Goal: Task Accomplishment & Management: Manage account settings

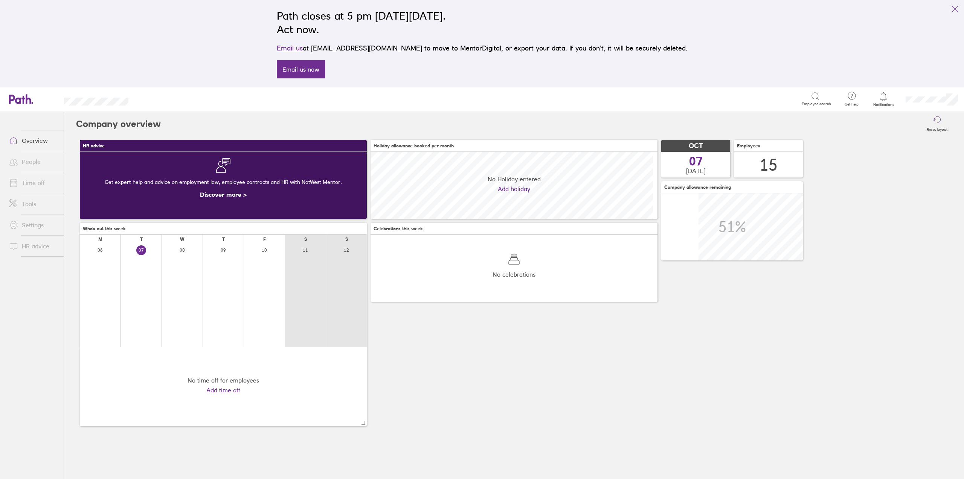
scroll to position [67, 287]
click at [33, 183] on link "Time off" at bounding box center [33, 182] width 61 height 15
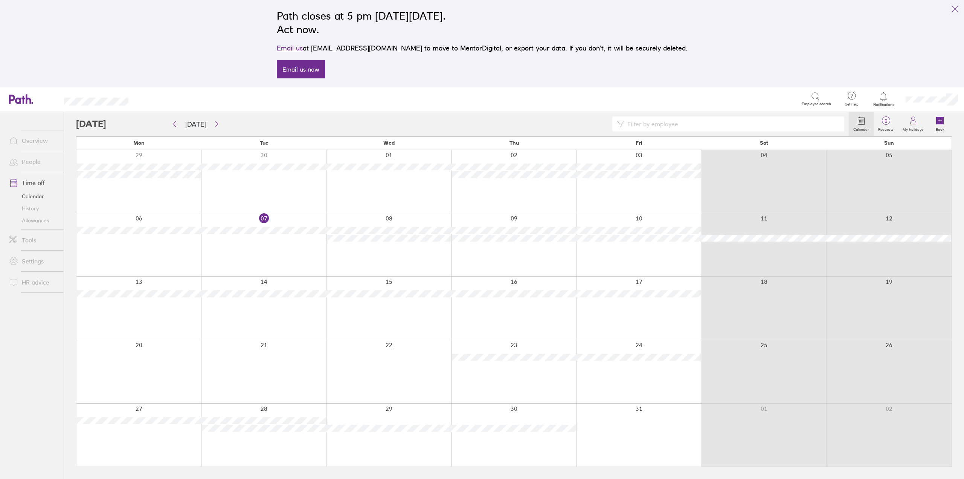
click at [38, 220] on link "Allowances" at bounding box center [33, 220] width 61 height 12
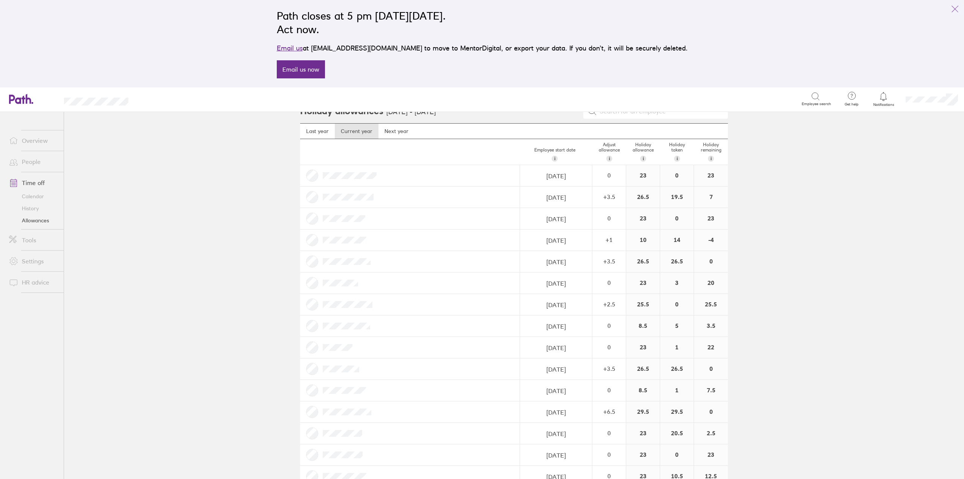
scroll to position [33, 0]
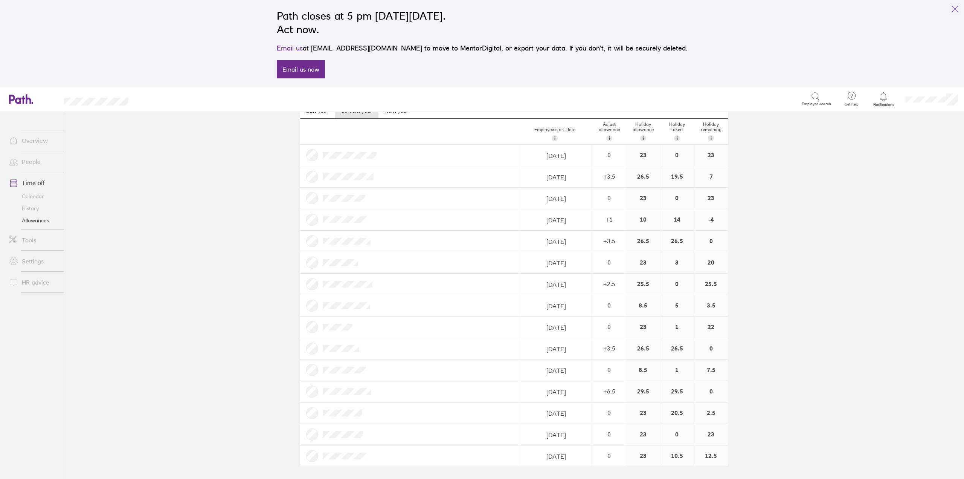
click at [813, 203] on main "Holiday allowances [DATE] - [DATE] Last year Current year Next year Employee st…" at bounding box center [514, 295] width 900 height 367
click at [147, 262] on main "Holiday allowances [DATE] - [DATE] Last year Current year Next year Employee st…" at bounding box center [514, 295] width 900 height 367
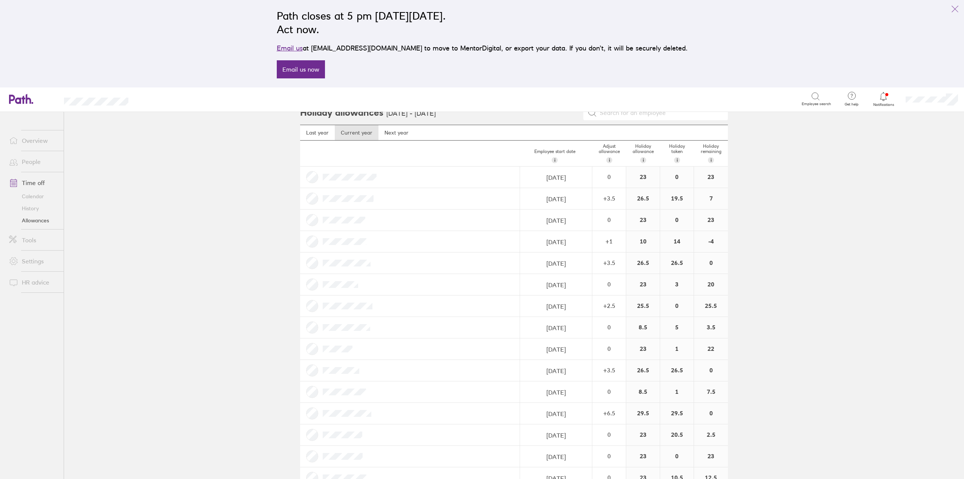
scroll to position [0, 0]
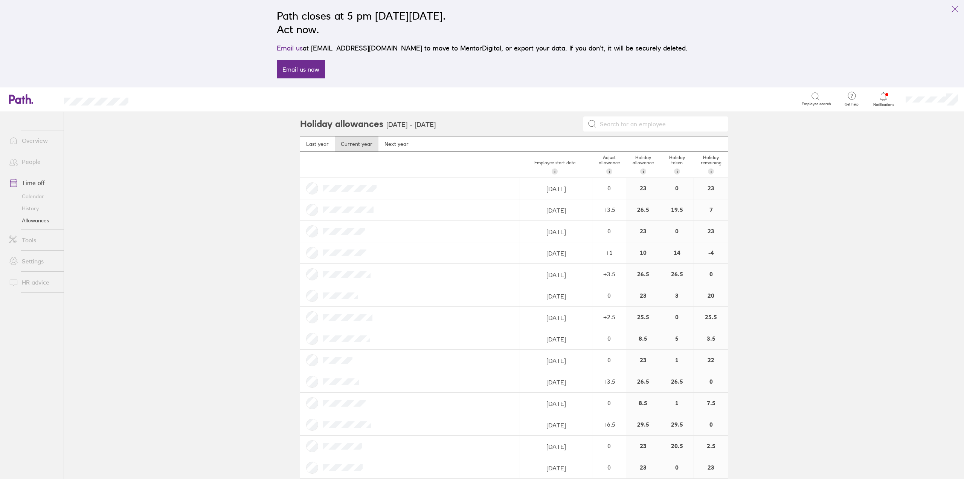
click at [32, 163] on link "People" at bounding box center [33, 161] width 61 height 15
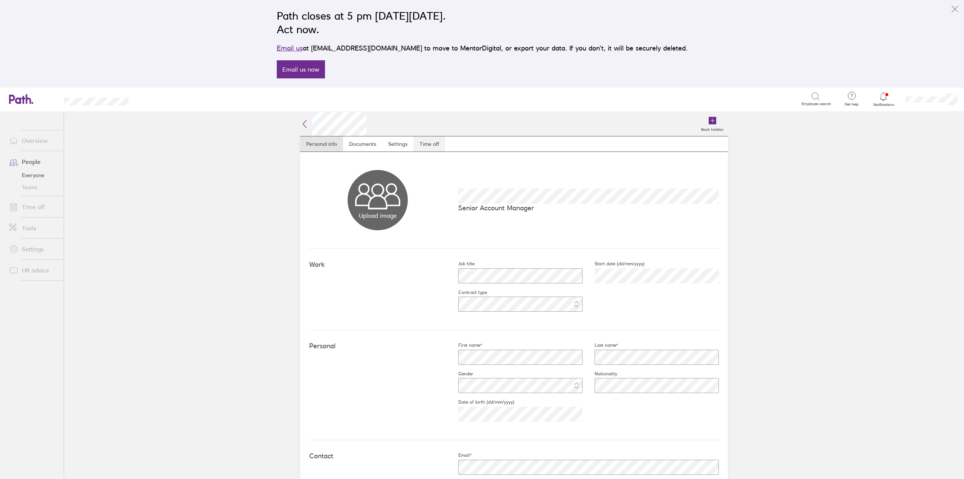
drag, startPoint x: 427, startPoint y: 142, endPoint x: 425, endPoint y: 146, distance: 5.1
click at [427, 142] on link "Time off" at bounding box center [429, 143] width 32 height 15
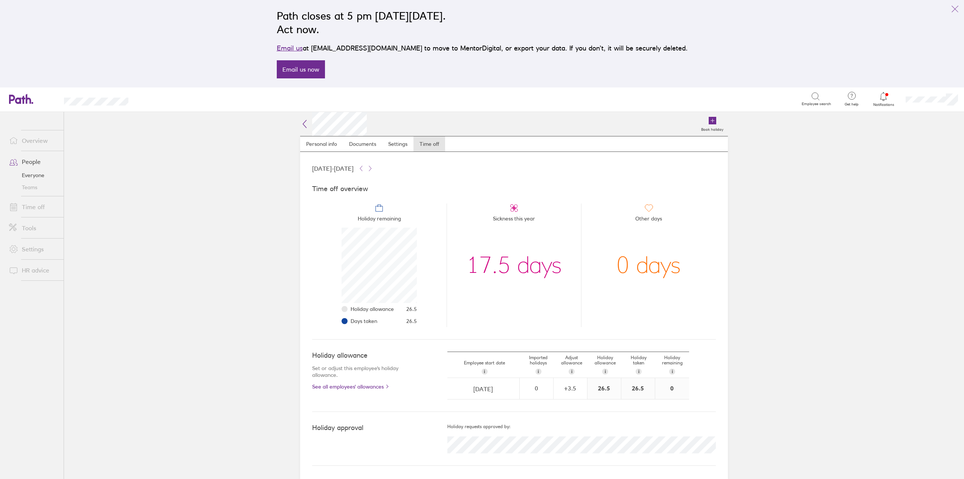
scroll to position [75, 75]
click at [26, 207] on link "Time off" at bounding box center [33, 206] width 61 height 15
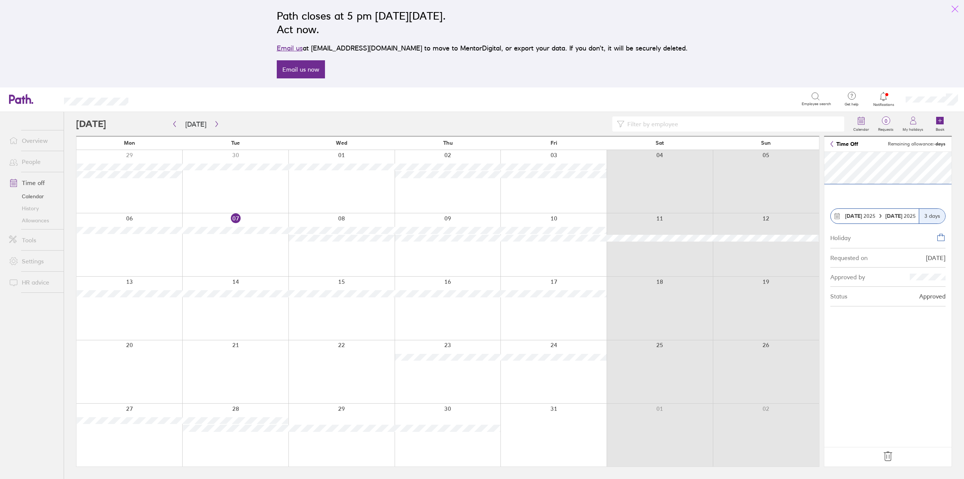
click at [955, 8] on icon "link" at bounding box center [954, 9] width 9 height 9
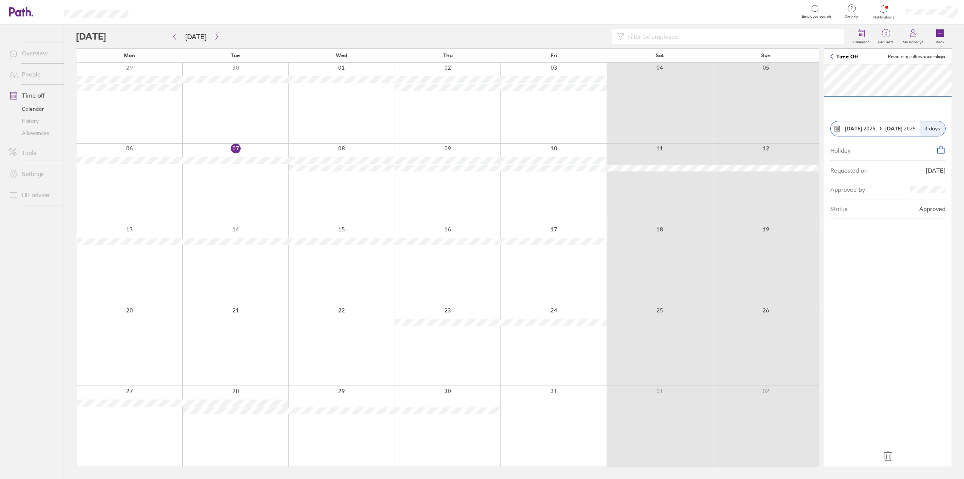
click at [886, 454] on icon at bounding box center [888, 456] width 12 height 12
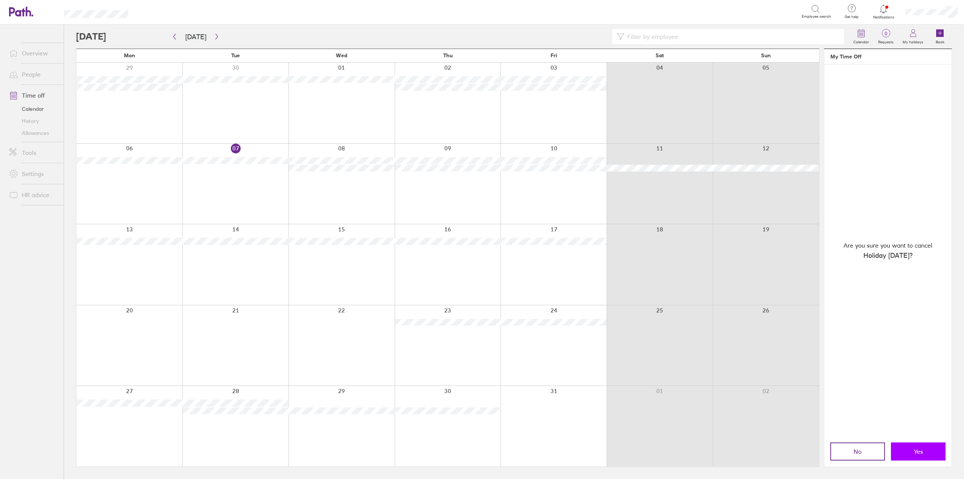
click at [918, 449] on span "Yes" at bounding box center [918, 451] width 9 height 7
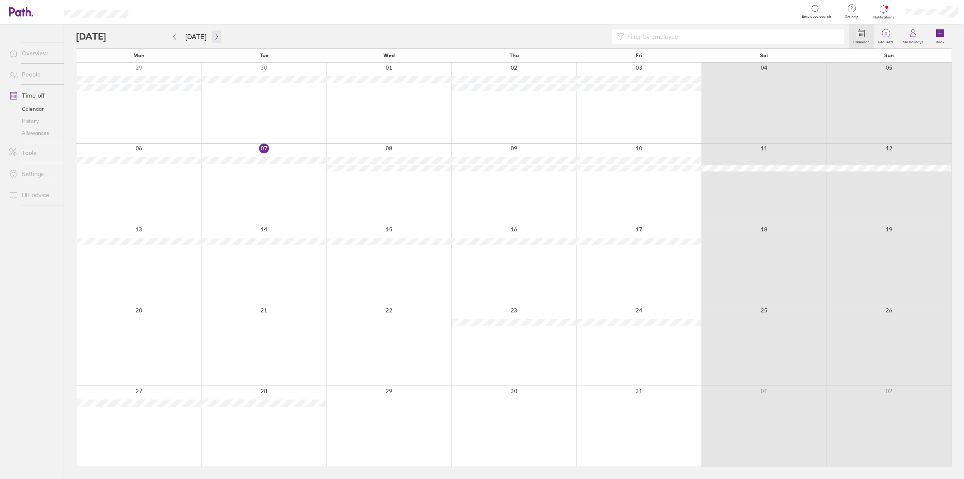
click at [214, 35] on icon "button" at bounding box center [217, 37] width 6 height 6
click at [214, 36] on icon "button" at bounding box center [217, 37] width 6 height 6
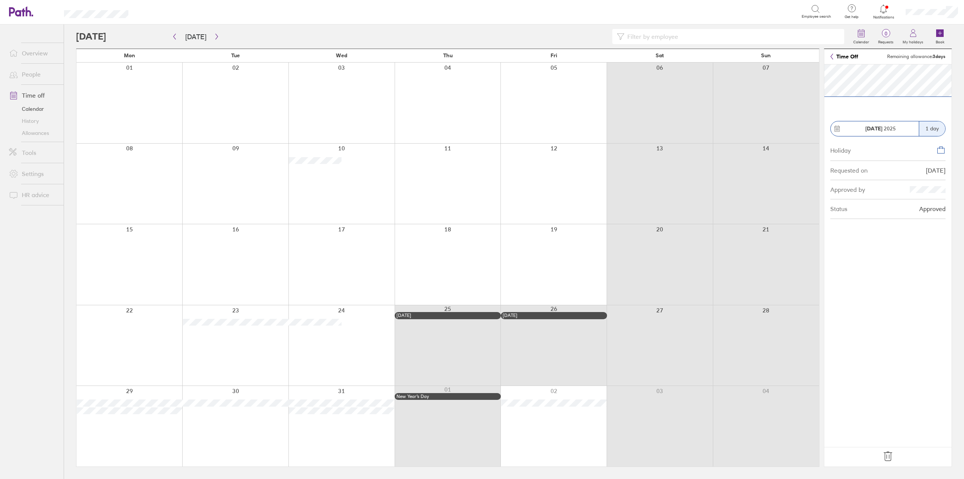
click at [899, 353] on section "[DATE] 1 day Holiday Requested on [DATE] Approved by Status Approved" at bounding box center [887, 255] width 127 height 382
drag, startPoint x: 886, startPoint y: 455, endPoint x: 822, endPoint y: 281, distance: 185.6
click at [886, 455] on icon at bounding box center [888, 456] width 12 height 12
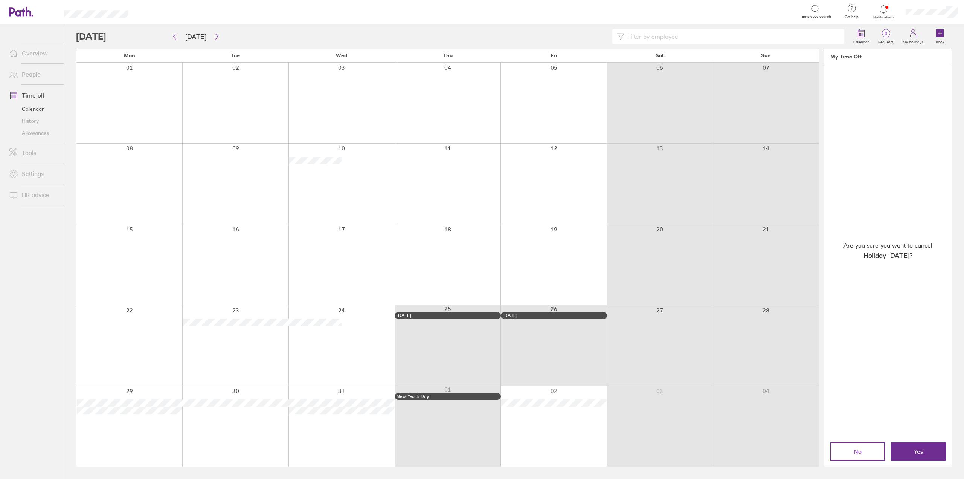
click at [921, 441] on div "No Yes" at bounding box center [887, 451] width 127 height 30
click at [919, 447] on button "Yes" at bounding box center [918, 451] width 55 height 18
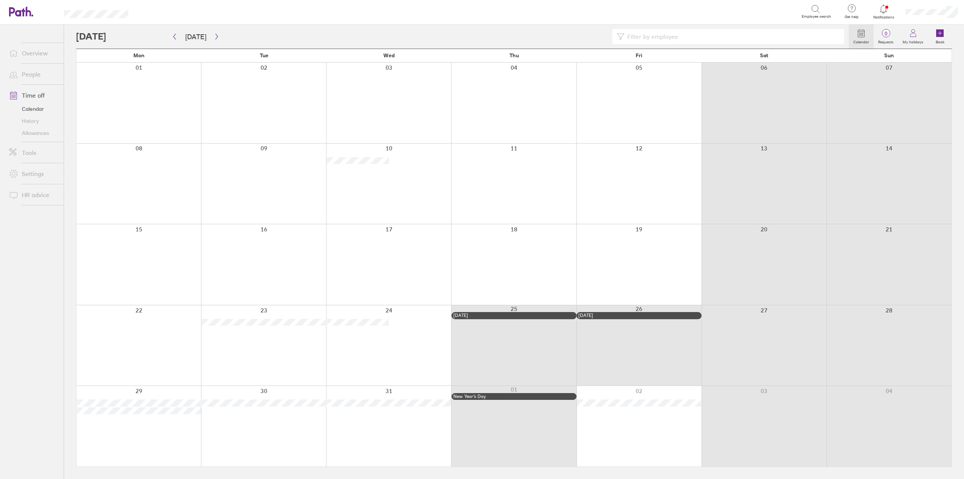
click at [39, 130] on link "Allowances" at bounding box center [33, 133] width 61 height 12
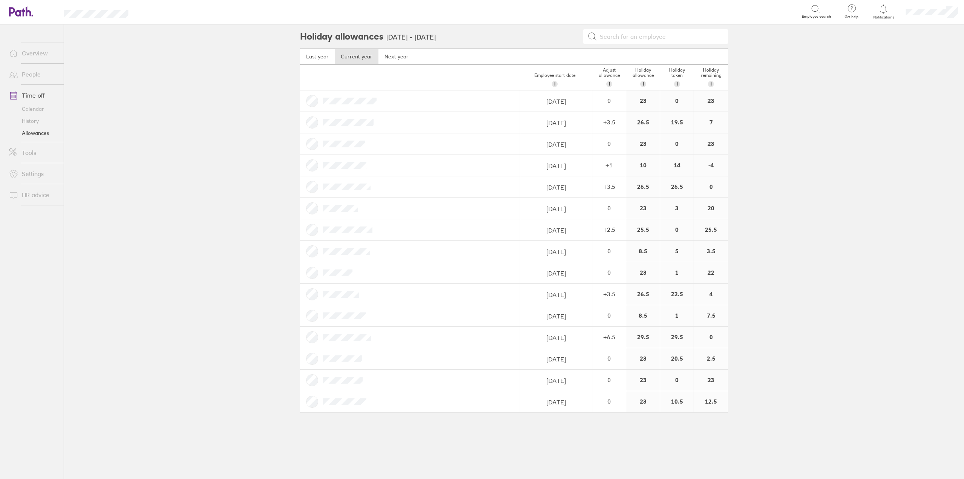
click at [37, 71] on link "People" at bounding box center [33, 74] width 61 height 15
